Goal: Task Accomplishment & Management: Use online tool/utility

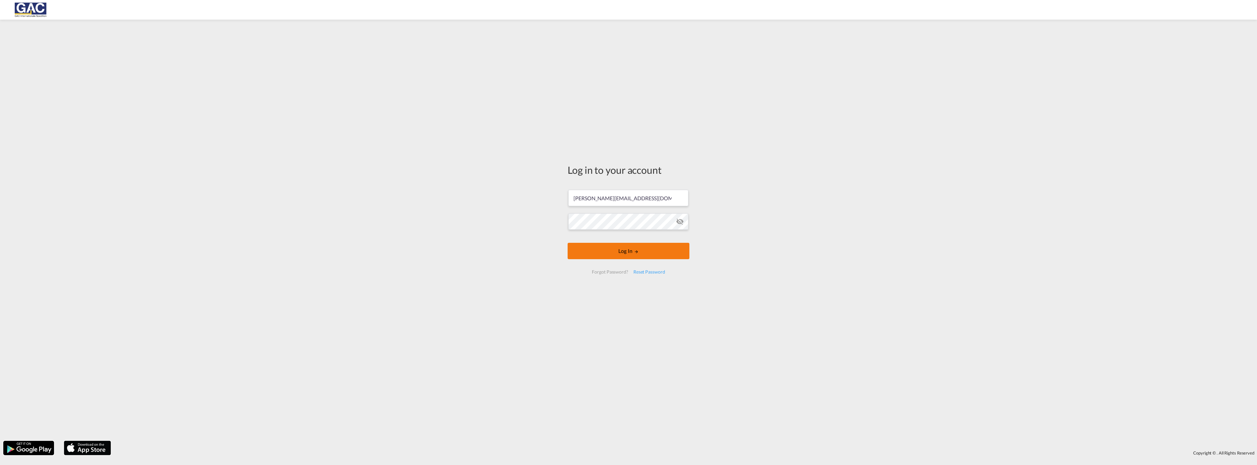
click at [639, 250] on md-icon "LOGIN" at bounding box center [636, 252] width 5 height 5
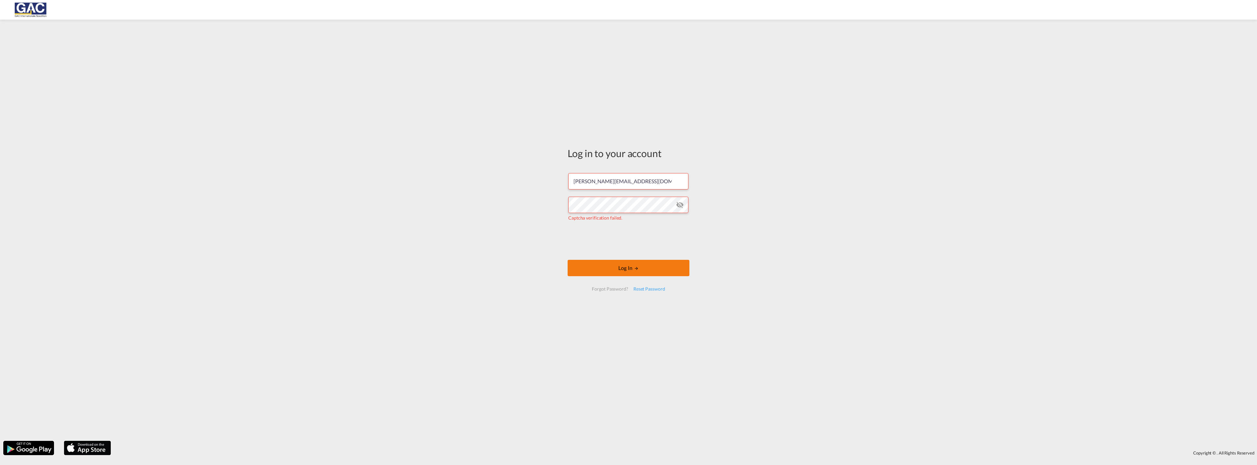
click at [627, 270] on button "Log In" at bounding box center [629, 268] width 122 height 16
